Goal: Task Accomplishment & Management: Use online tool/utility

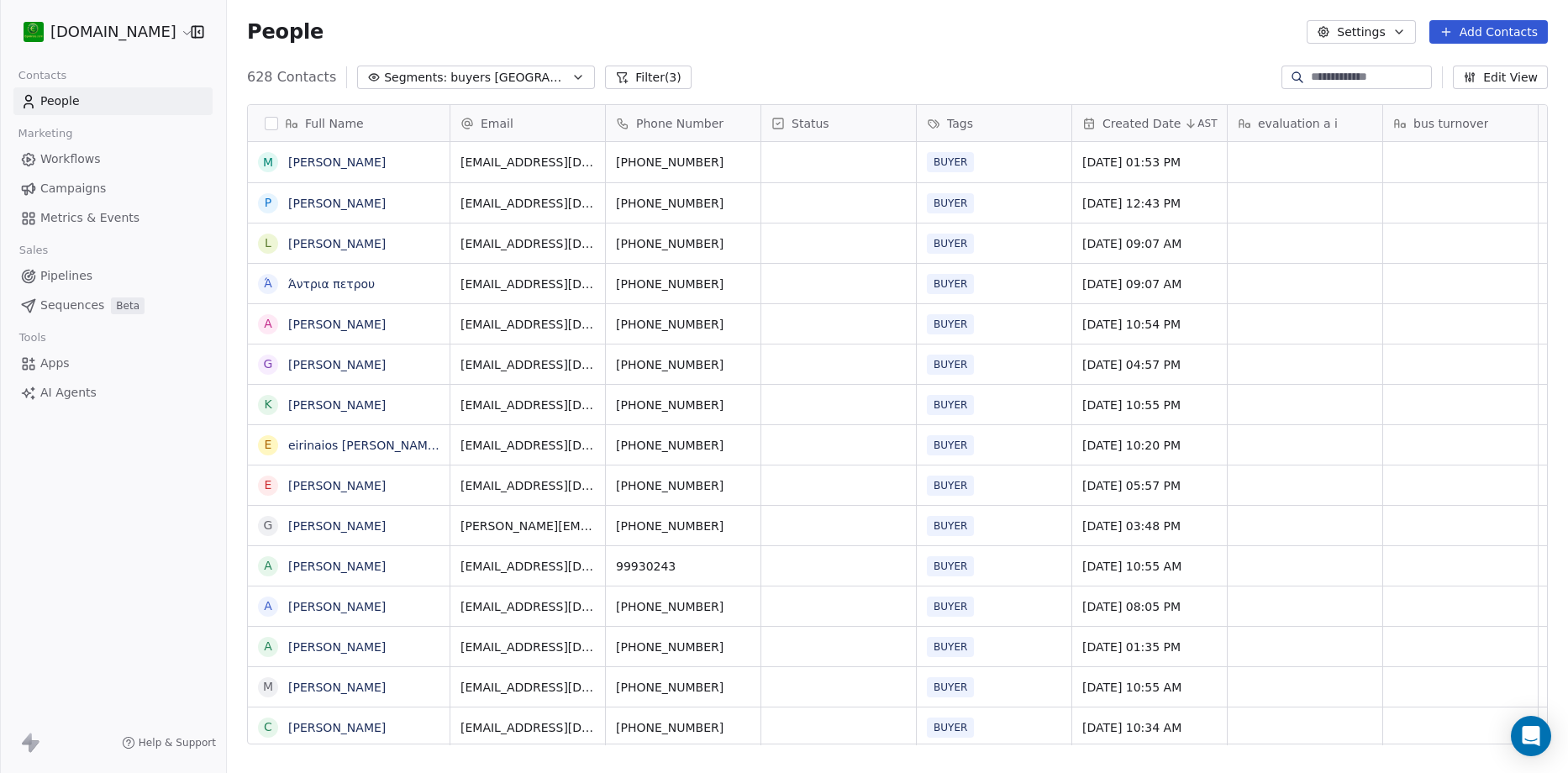
click at [524, 70] on button "Segments: buyers Cyprus" at bounding box center [476, 77] width 237 height 23
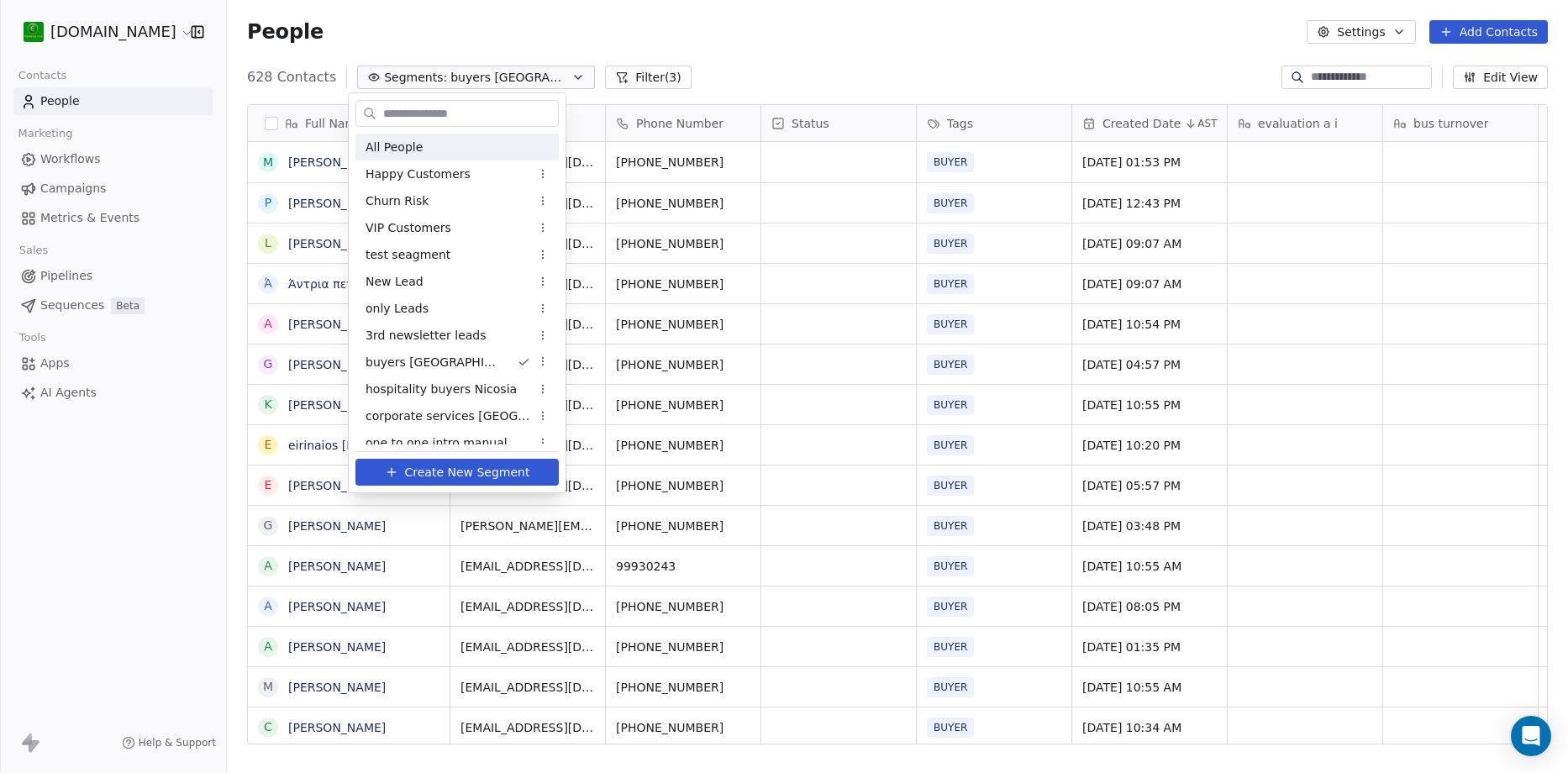
click at [426, 143] on div "All People" at bounding box center [457, 148] width 203 height 27
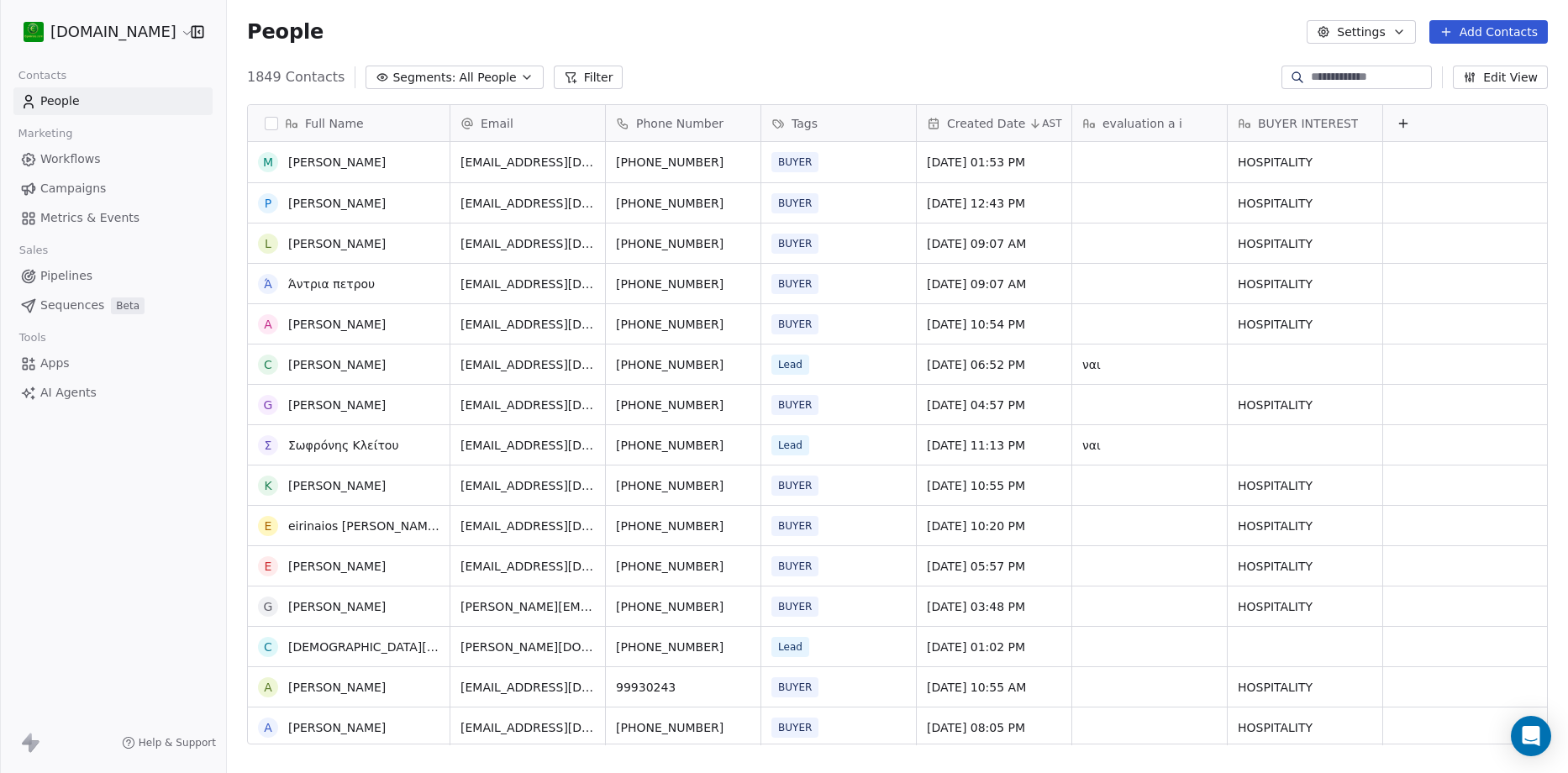
scroll to position [252, 0]
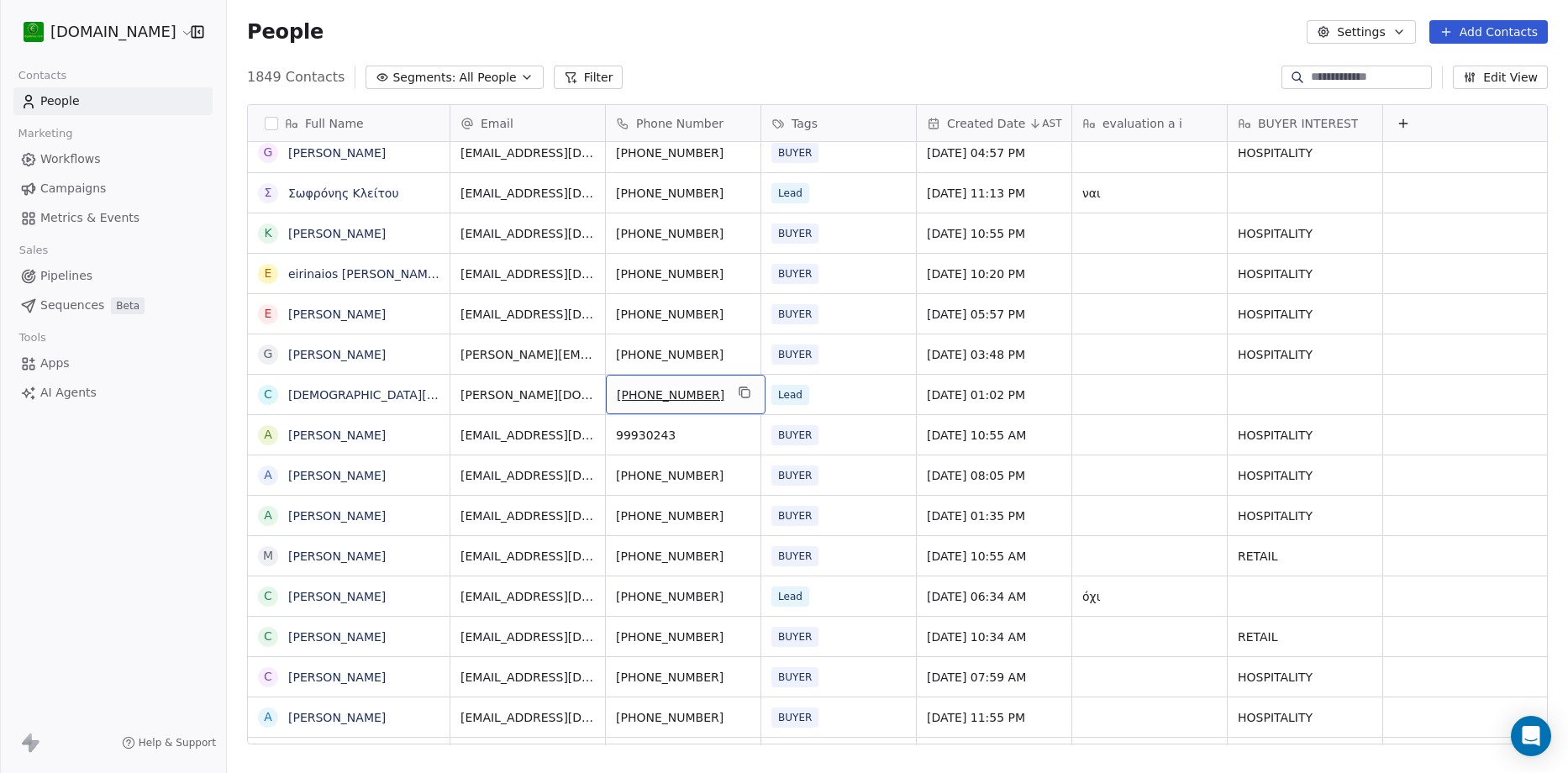
drag, startPoint x: 731, startPoint y: 388, endPoint x: 659, endPoint y: 400, distance: 73.0
click at [739, 387] on icon "grid" at bounding box center [744, 392] width 13 height 13
click at [71, 158] on span "Workflows" at bounding box center [70, 159] width 60 height 18
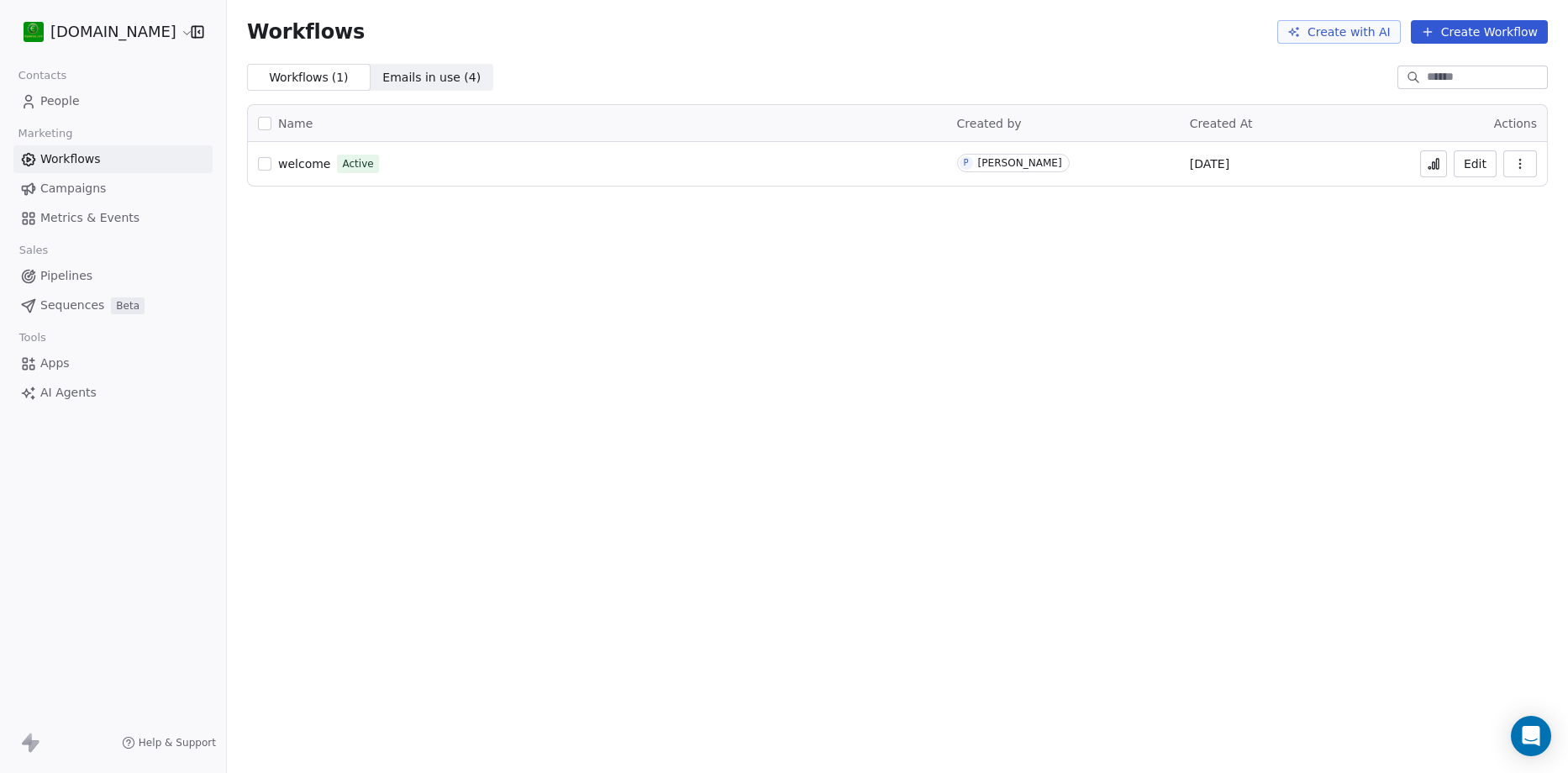
click at [1436, 164] on icon at bounding box center [1433, 164] width 13 height 13
click at [1473, 161] on button "Edit" at bounding box center [1475, 164] width 43 height 27
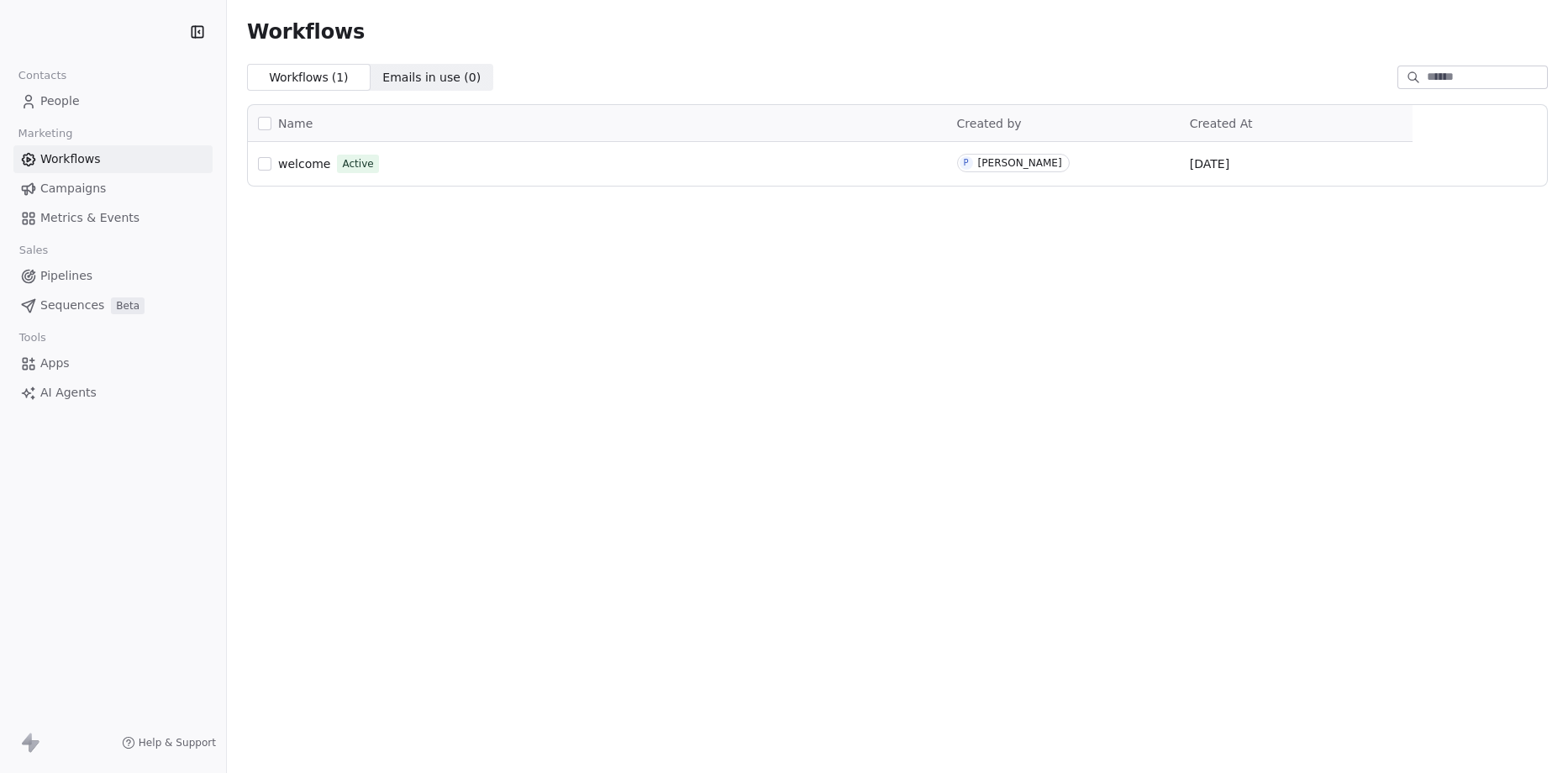
drag, startPoint x: 79, startPoint y: 211, endPoint x: 75, endPoint y: 189, distance: 22.4
click at [75, 189] on span "Campaigns" at bounding box center [73, 189] width 66 height 18
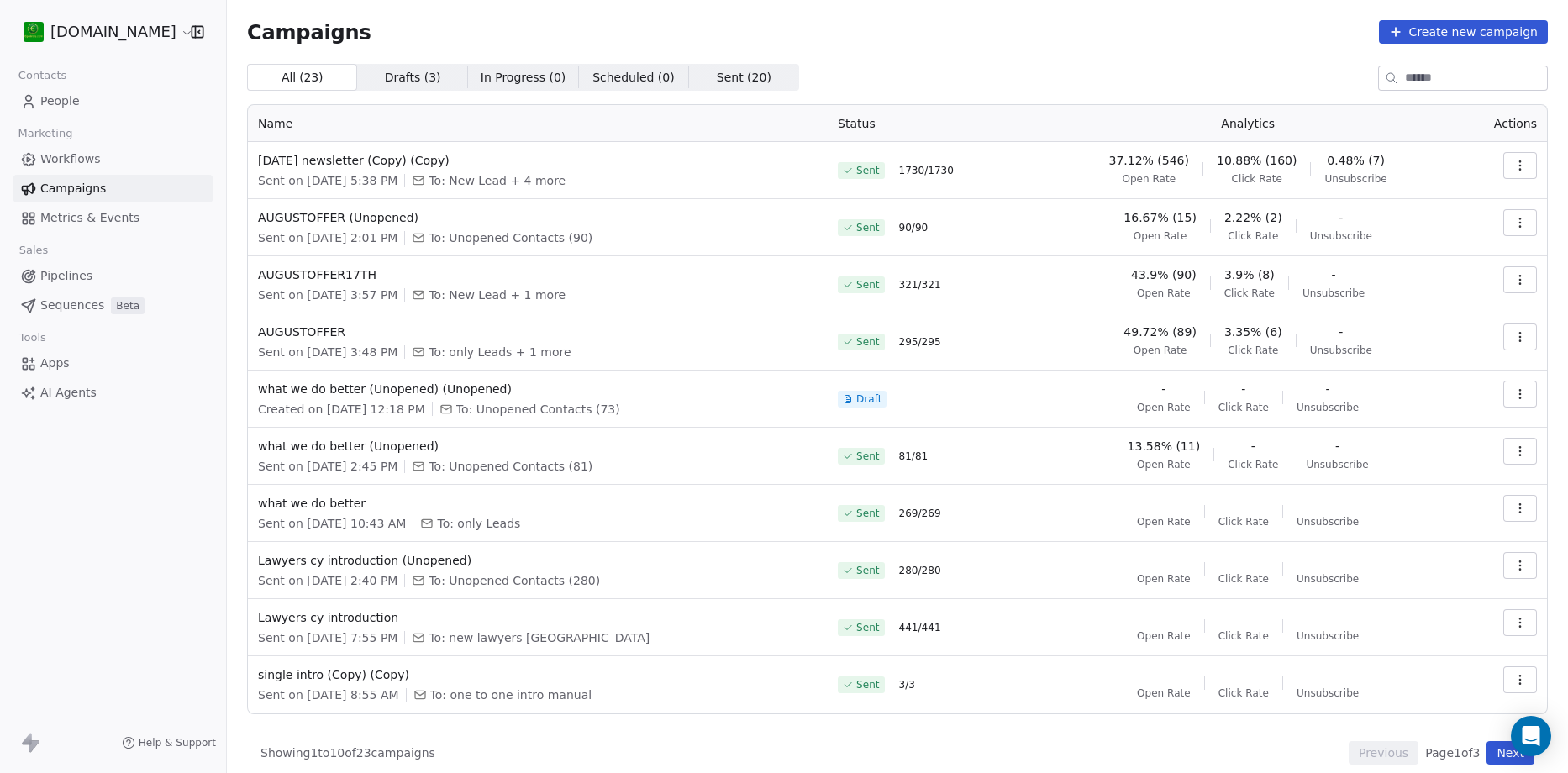
click at [1513, 170] on icon "button" at bounding box center [1519, 166] width 13 height 13
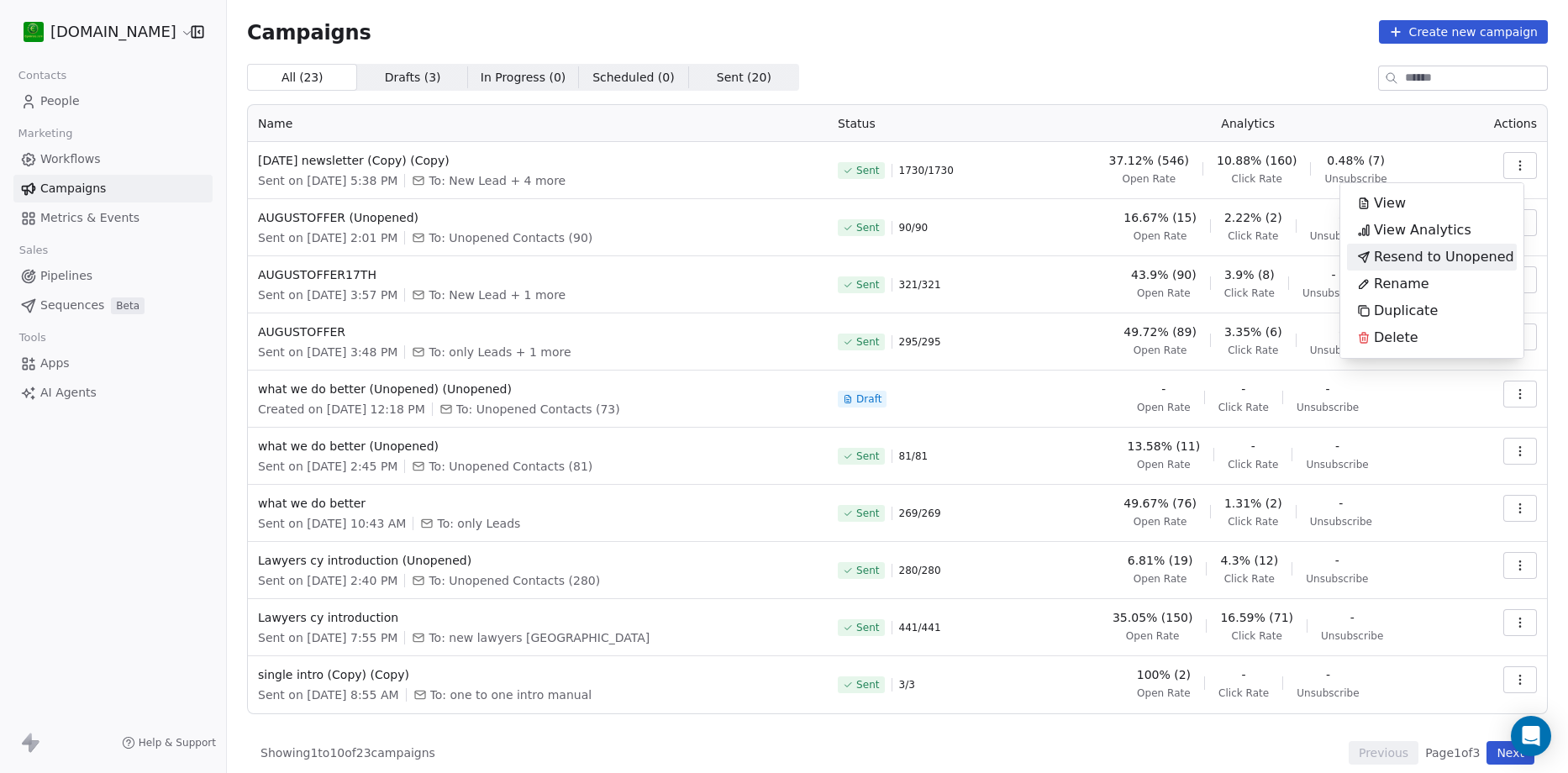
click at [1459, 258] on span "Resend to Unopened" at bounding box center [1444, 257] width 140 height 20
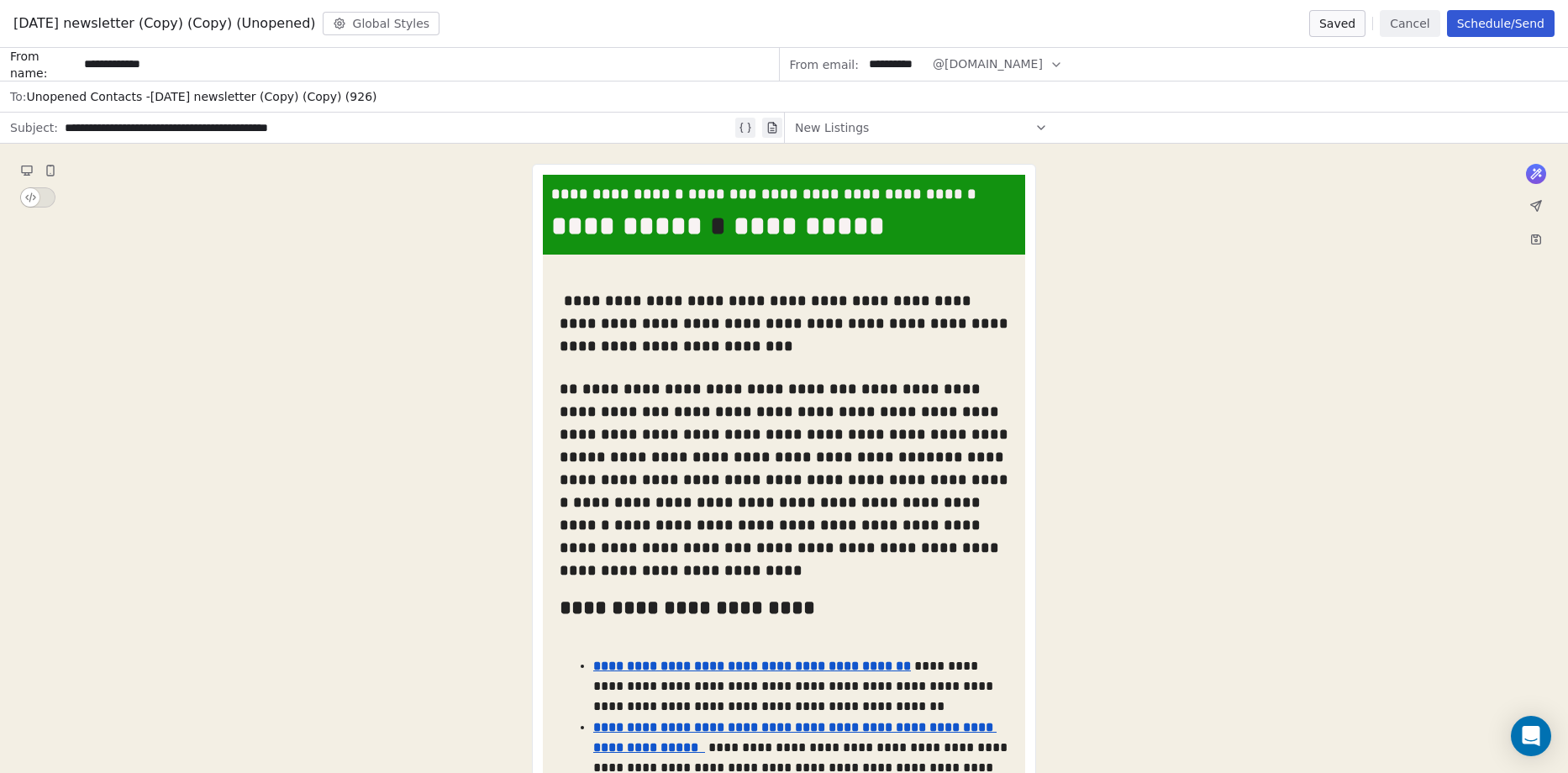
click at [1486, 19] on button "Schedule/Send" at bounding box center [1501, 23] width 108 height 27
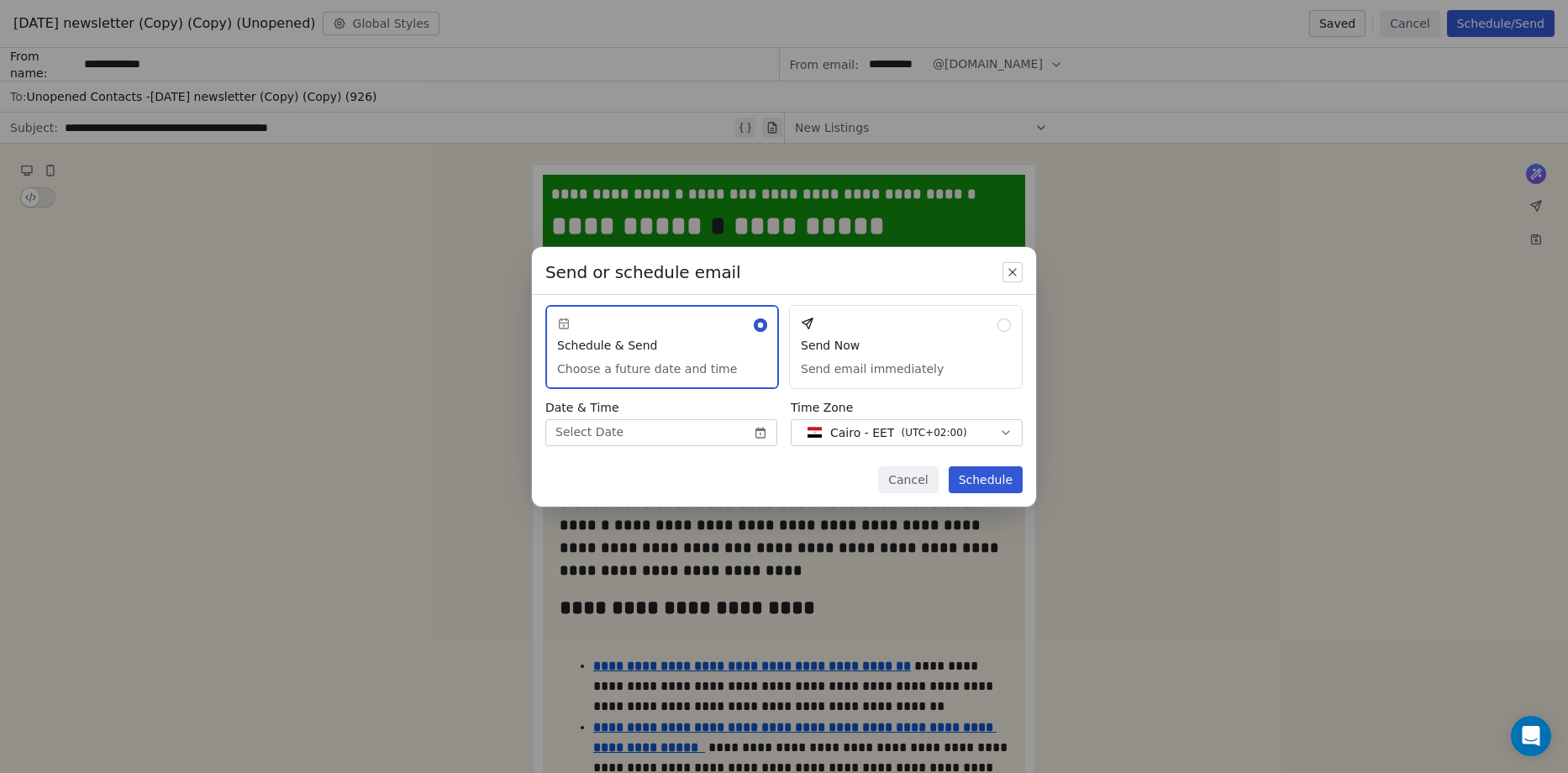
click at [936, 350] on button "Send Now Send email immediately" at bounding box center [906, 346] width 234 height 84
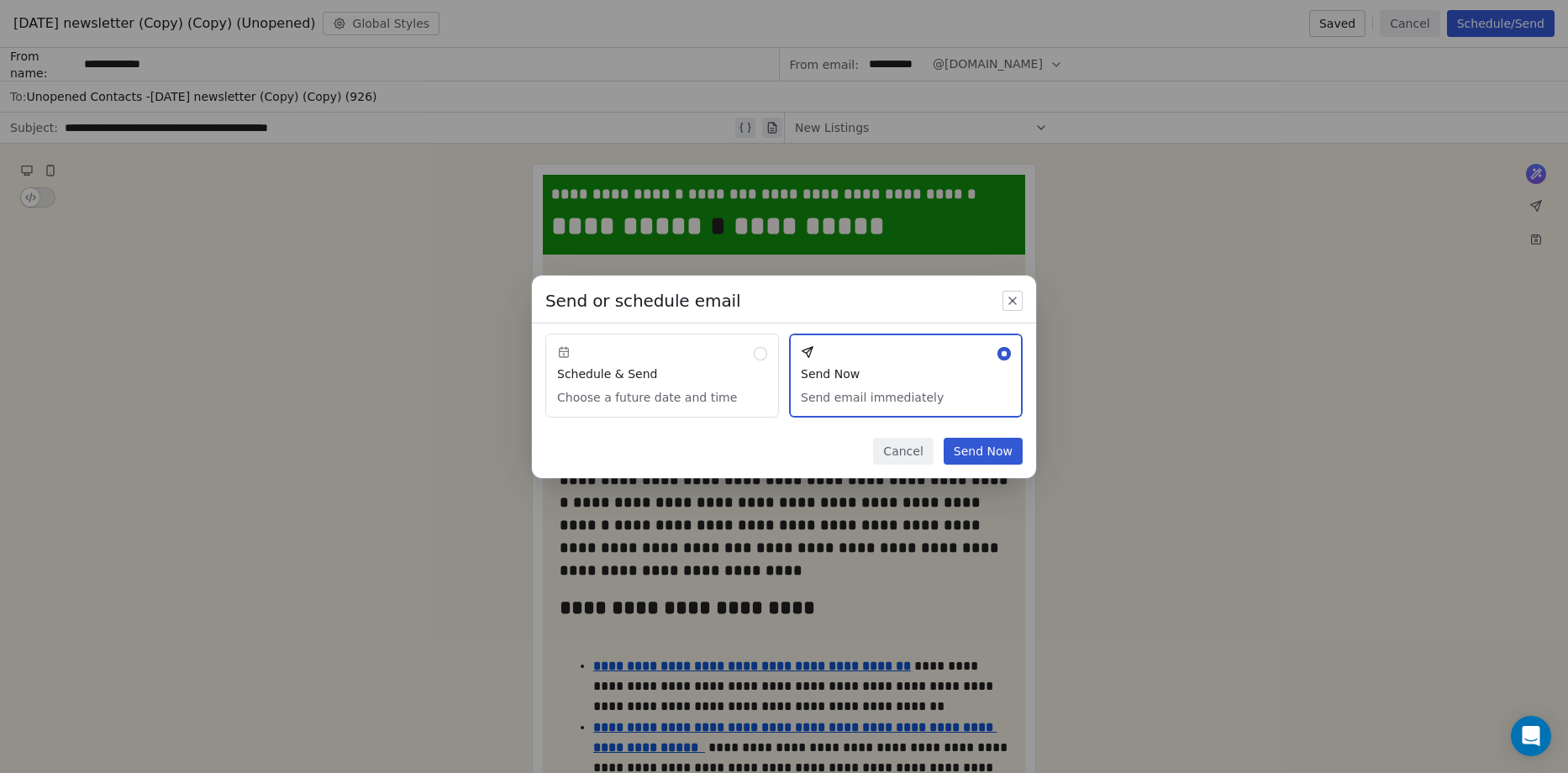
click at [984, 448] on button "Send Now" at bounding box center [983, 452] width 79 height 27
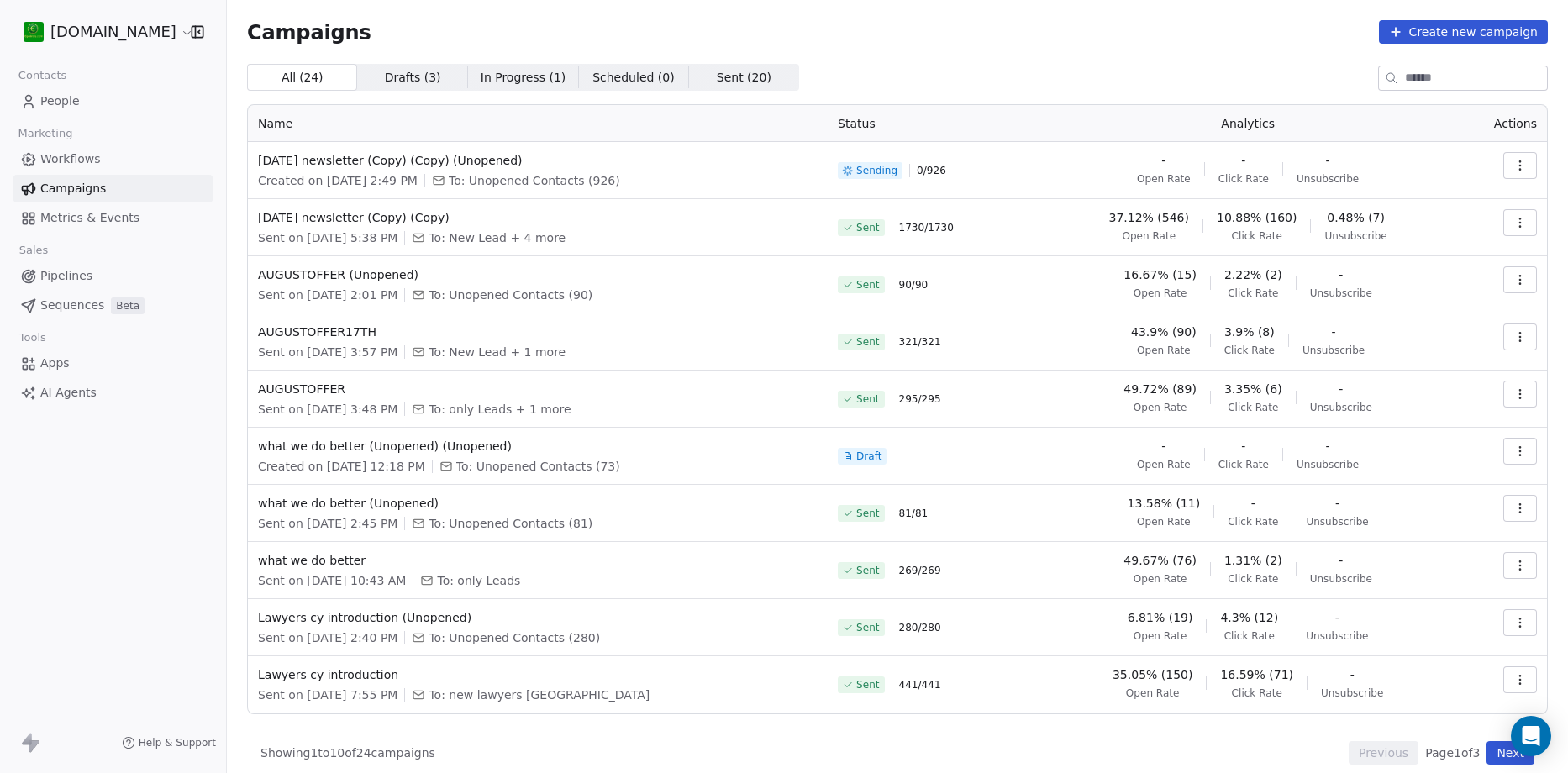
click at [1515, 220] on button "button" at bounding box center [1519, 223] width 33 height 27
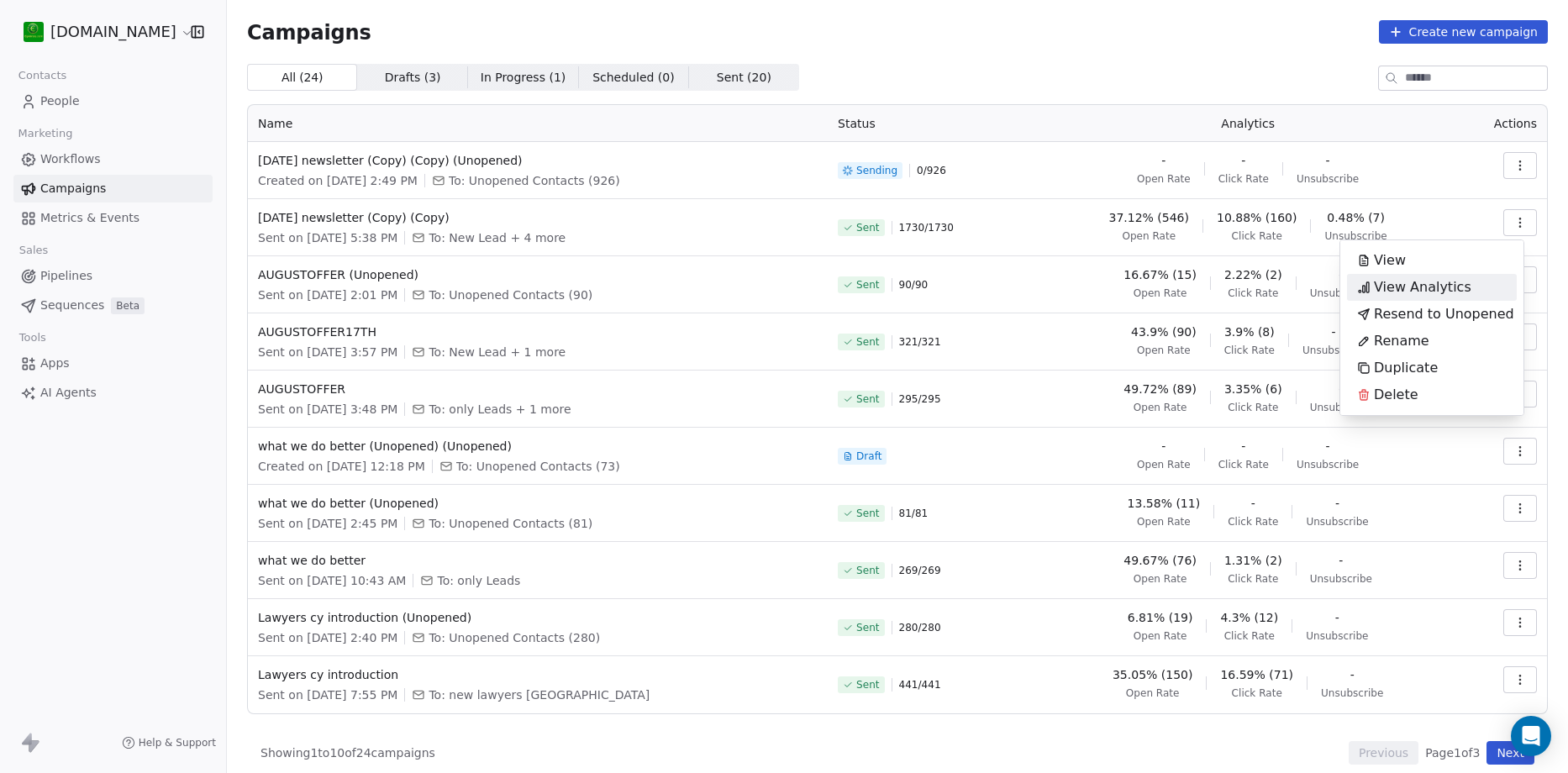
click at [1444, 279] on span "View Analytics" at bounding box center [1422, 287] width 97 height 20
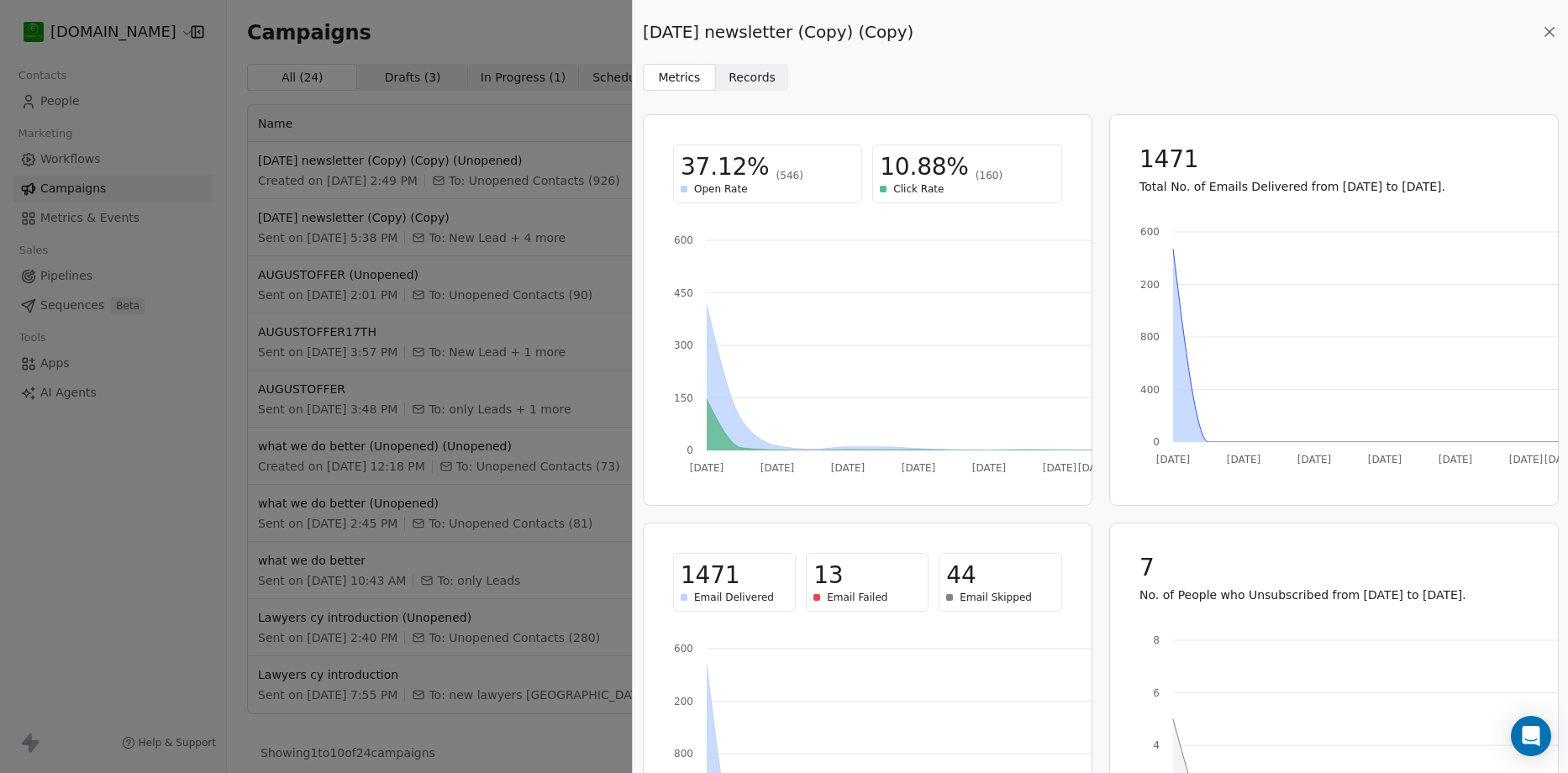
click at [750, 80] on span "Records" at bounding box center [752, 78] width 47 height 18
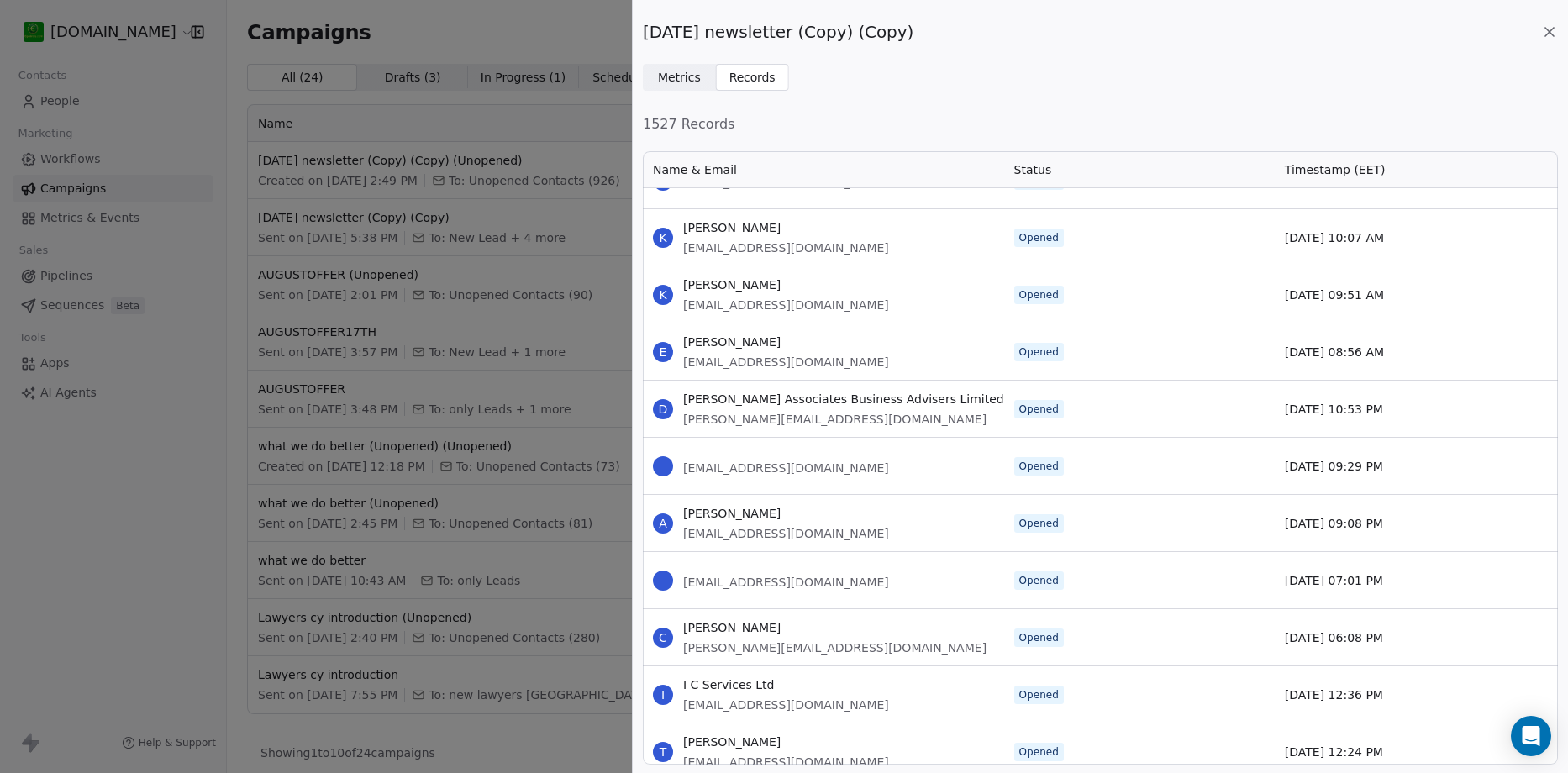
scroll to position [1429, 0]
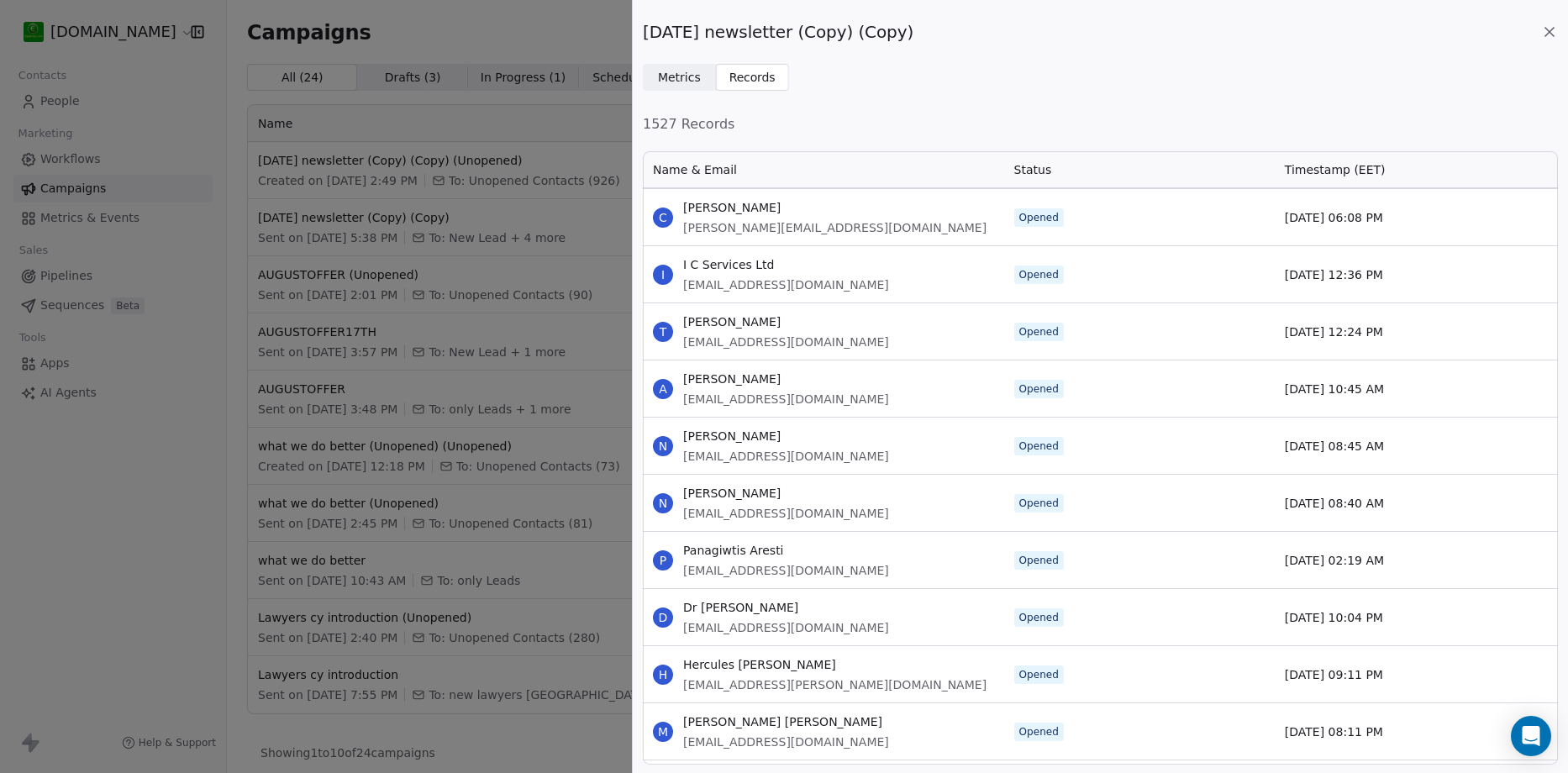
click at [479, 115] on div "October1st newsletter (Copy) (Copy) Metrics Metrics Records Records 1527 Record…" at bounding box center [784, 386] width 1568 height 773
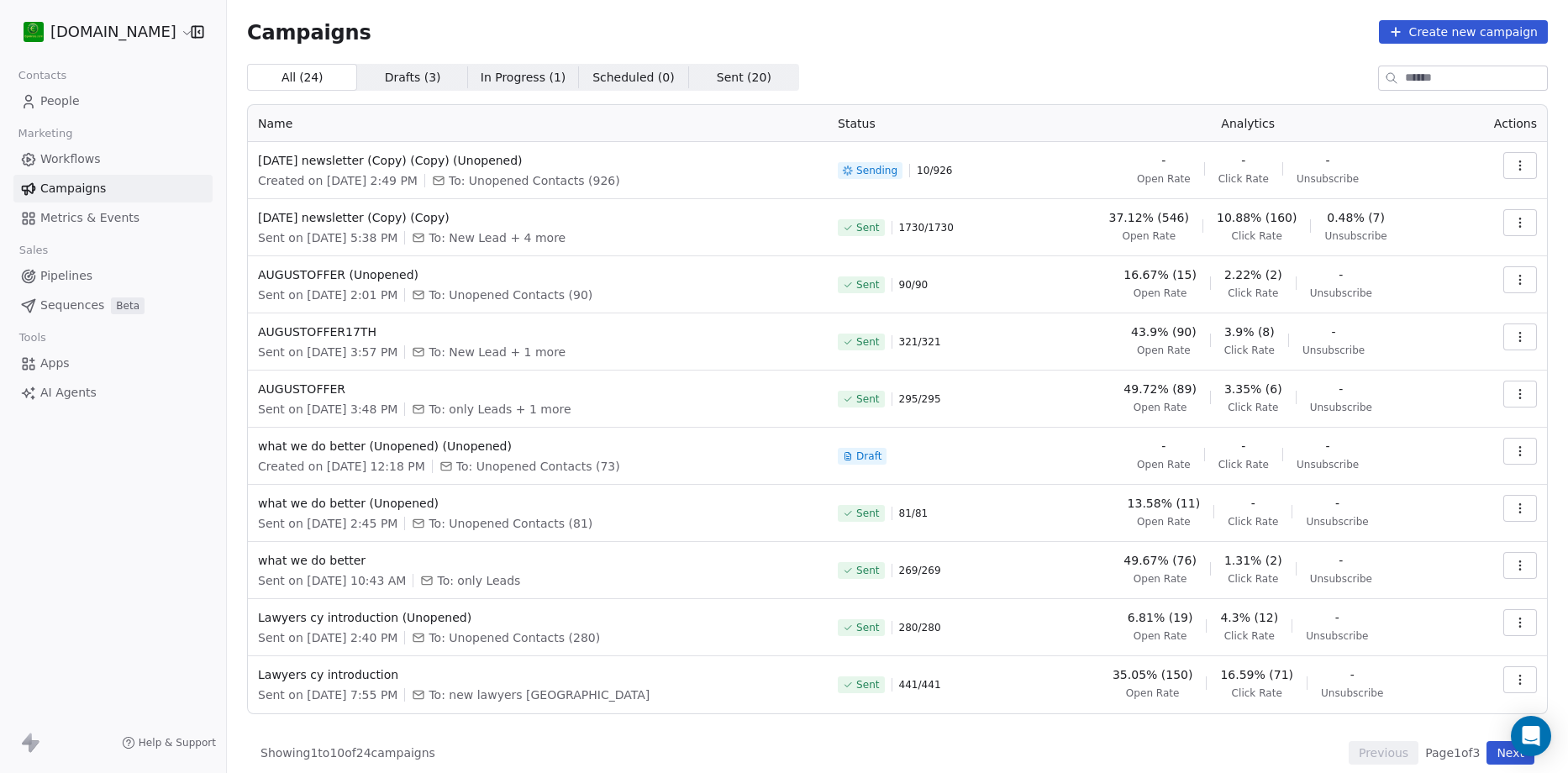
click at [494, 78] on span "In Progress ( 1 )" at bounding box center [523, 78] width 85 height 18
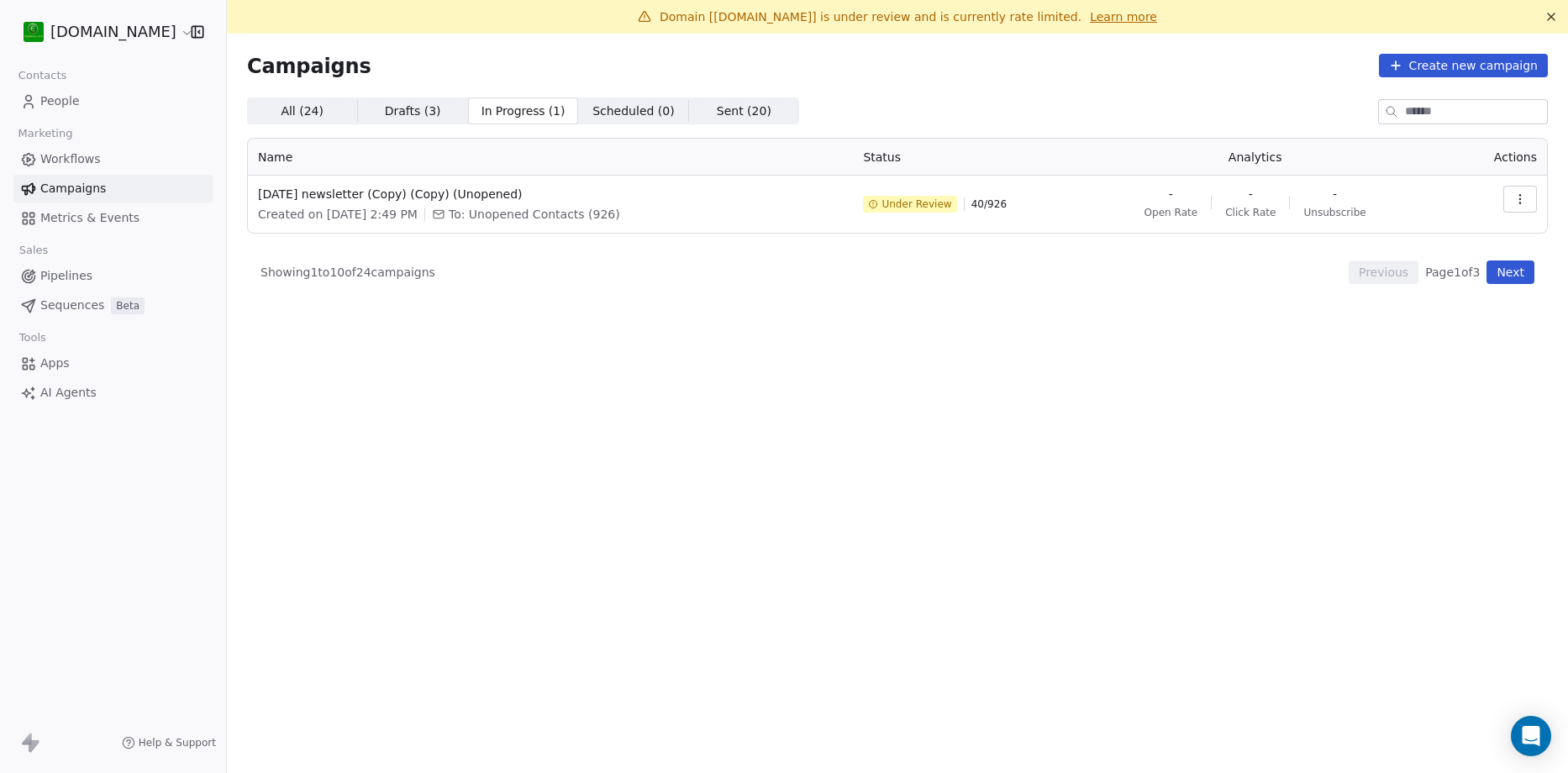
click at [152, 187] on link "Campaigns" at bounding box center [112, 188] width 199 height 28
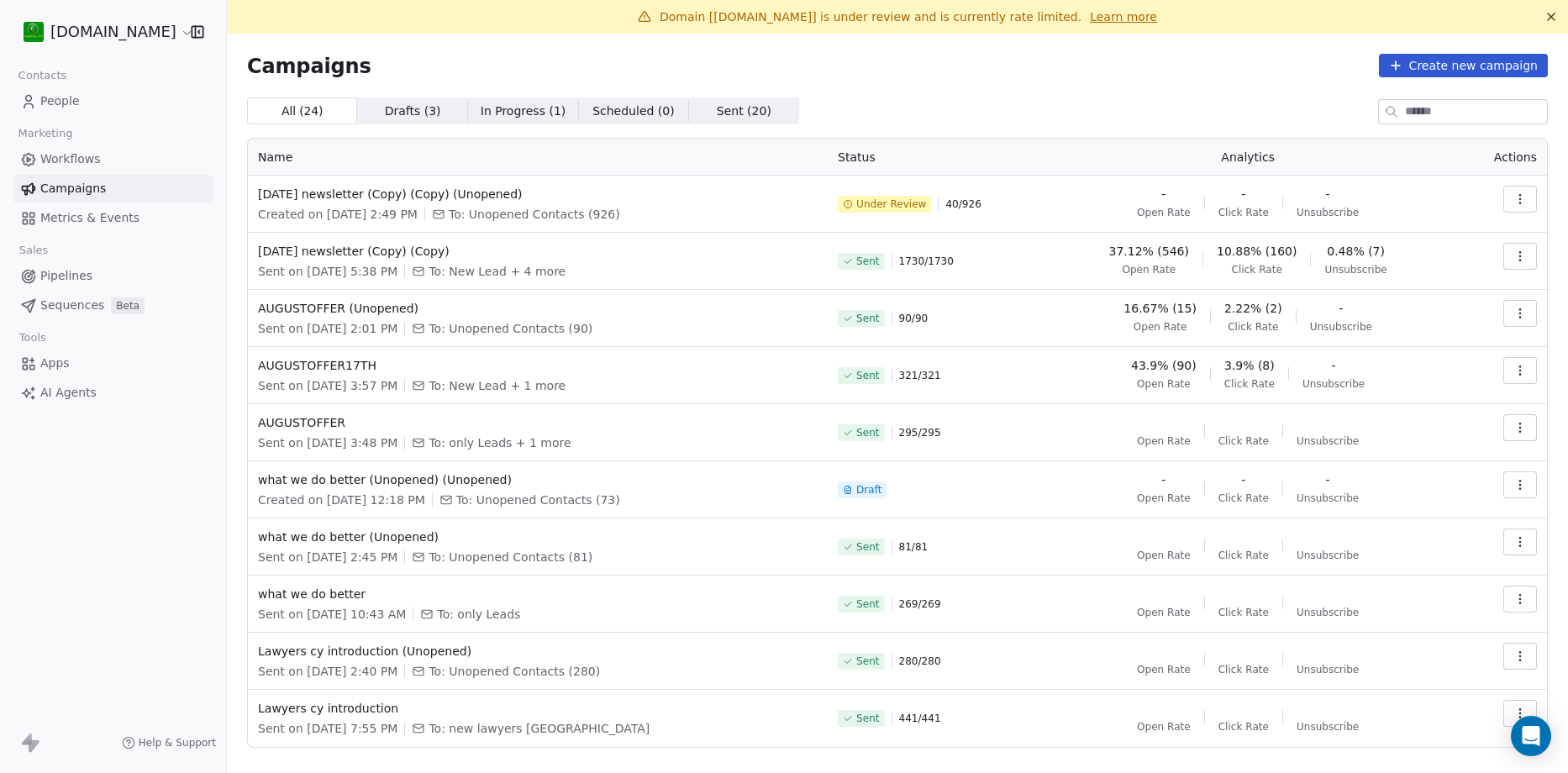
click at [1513, 194] on icon "button" at bounding box center [1519, 199] width 13 height 13
click at [1009, 205] on html "epixirisis.com Contacts People Marketing Workflows Campaigns Metrics & Events S…" at bounding box center [784, 386] width 1568 height 773
